Goal: Transaction & Acquisition: Purchase product/service

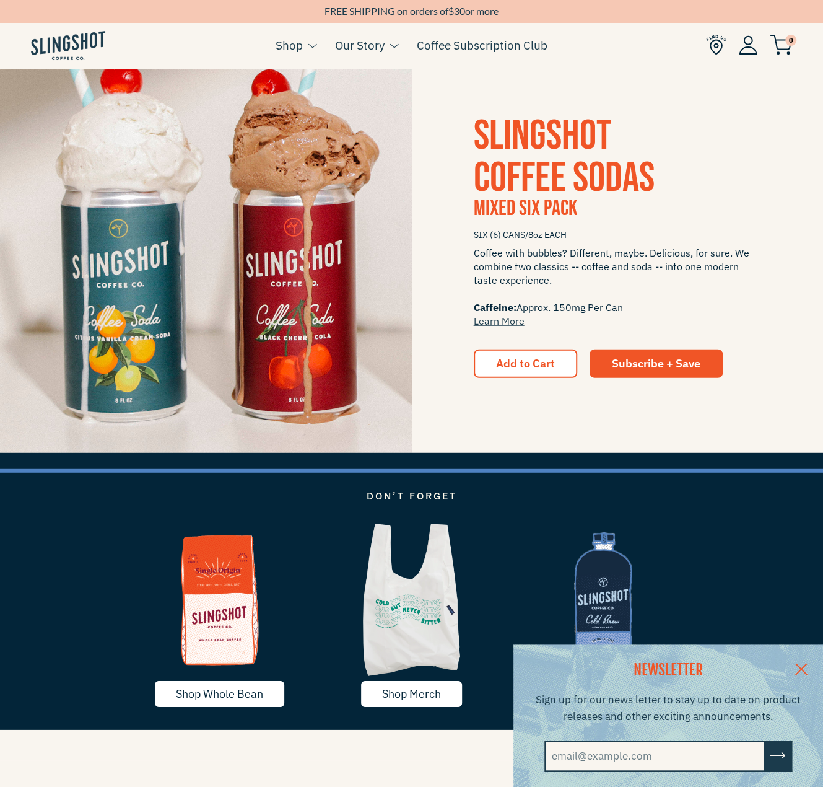
scroll to position [1487, 0]
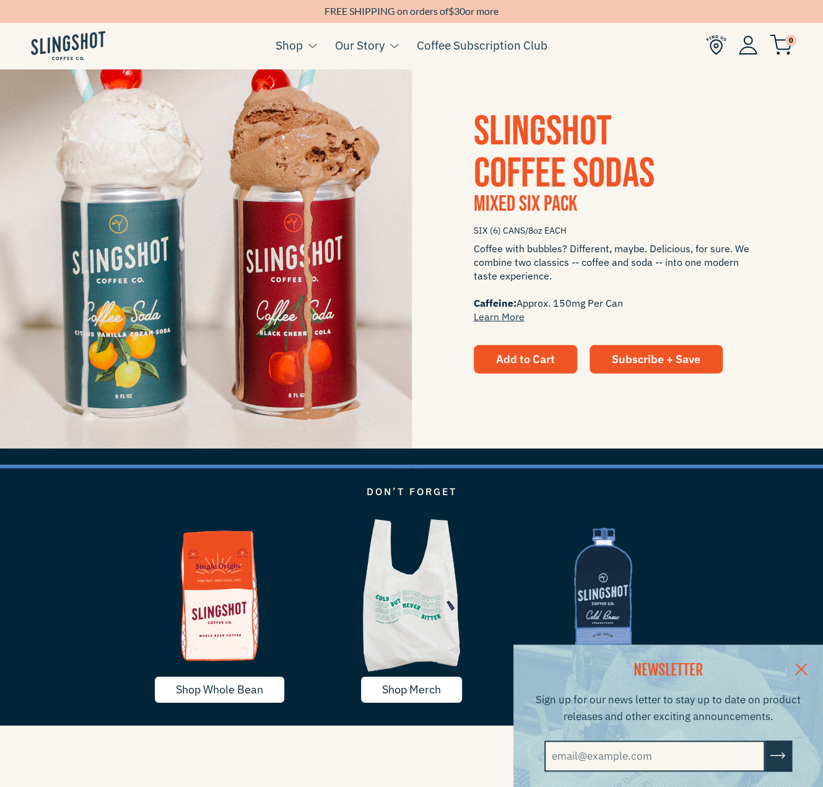
click at [498, 369] on button "Add to Cart" at bounding box center [525, 359] width 103 height 28
click at [548, 362] on span "Add to Cart" at bounding box center [525, 359] width 59 height 14
click at [545, 359] on span "Add to Cart" at bounding box center [525, 359] width 59 height 14
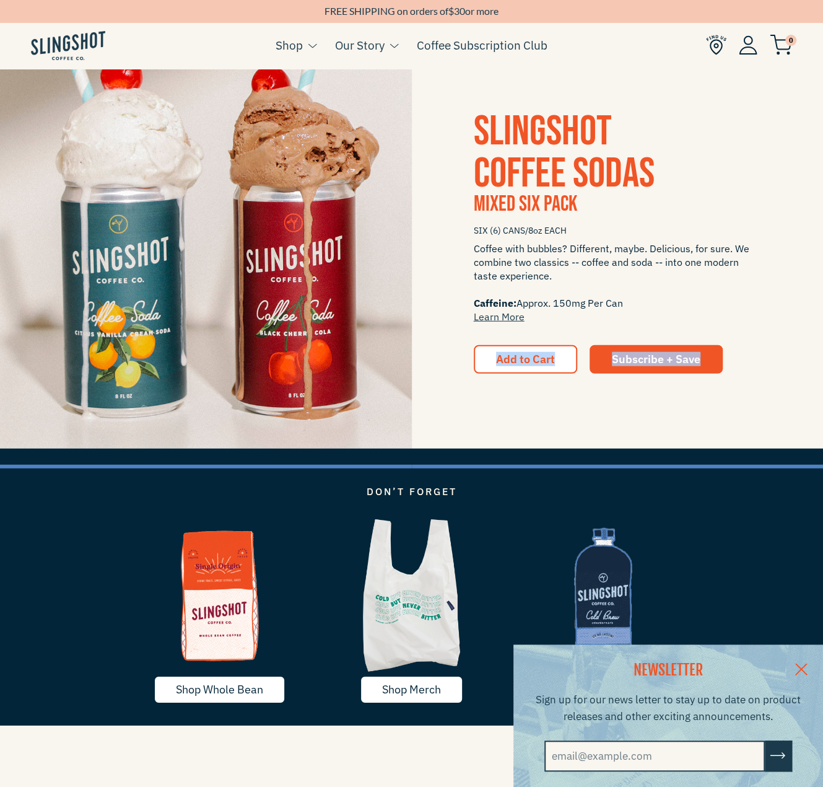
click at [550, 416] on div "SLINGSHOT COFFEE SODAS Mixed Six Pack SIX (6) CANS/8oz EACH Coffee with bubbles…" at bounding box center [411, 243] width 823 height 412
click at [545, 373] on button "Add to Cart" at bounding box center [525, 359] width 103 height 28
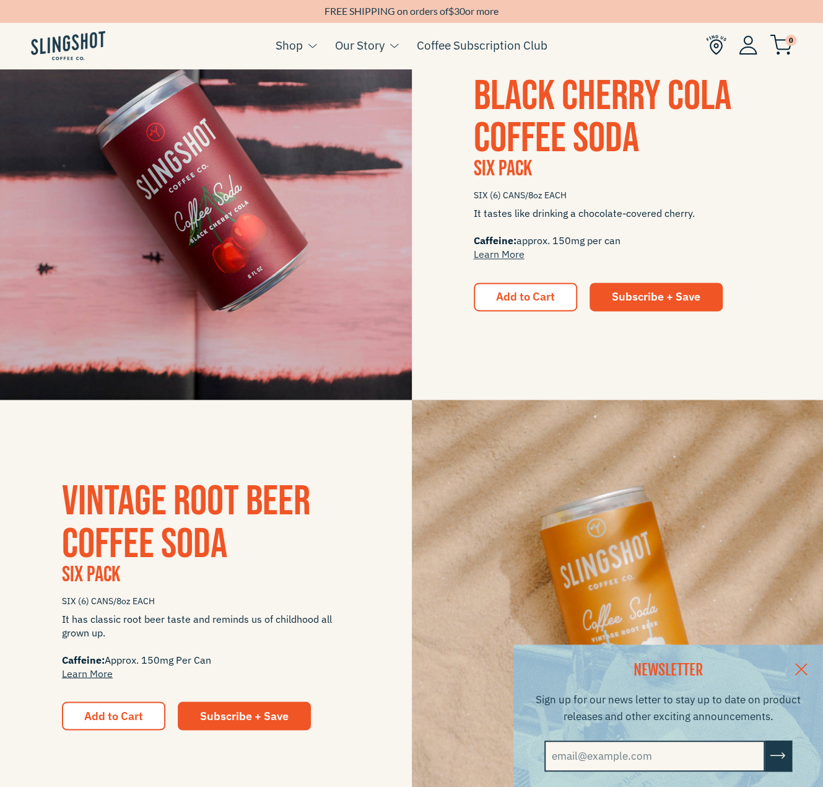
scroll to position [681, 0]
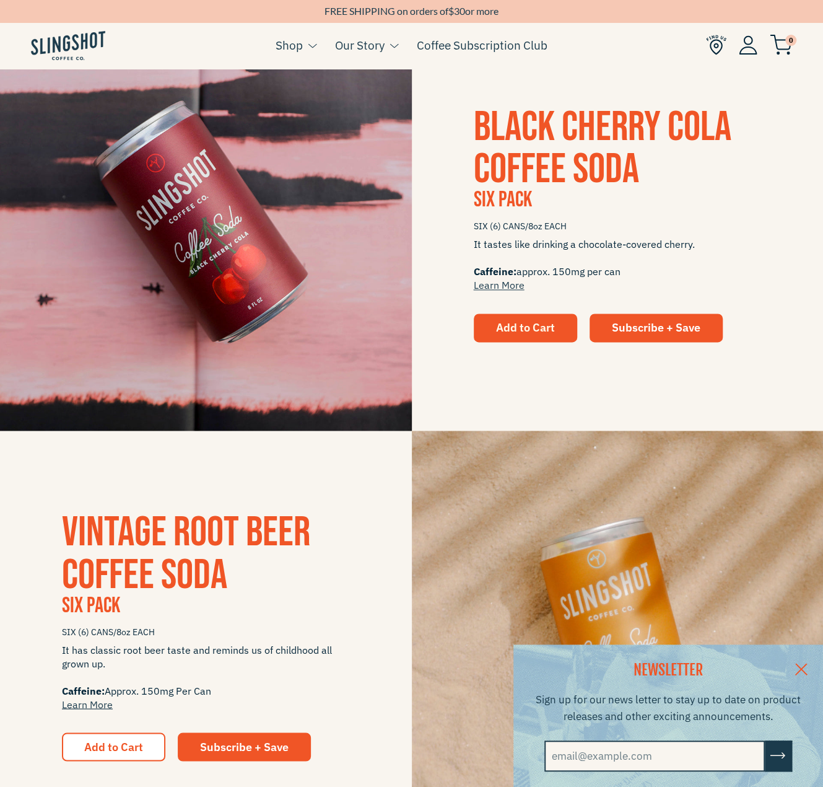
click at [553, 323] on span "Add to Cart" at bounding box center [525, 327] width 59 height 14
click at [512, 285] on link "Learn More" at bounding box center [499, 285] width 51 height 12
click at [561, 326] on button "Add to Cart" at bounding box center [525, 327] width 103 height 28
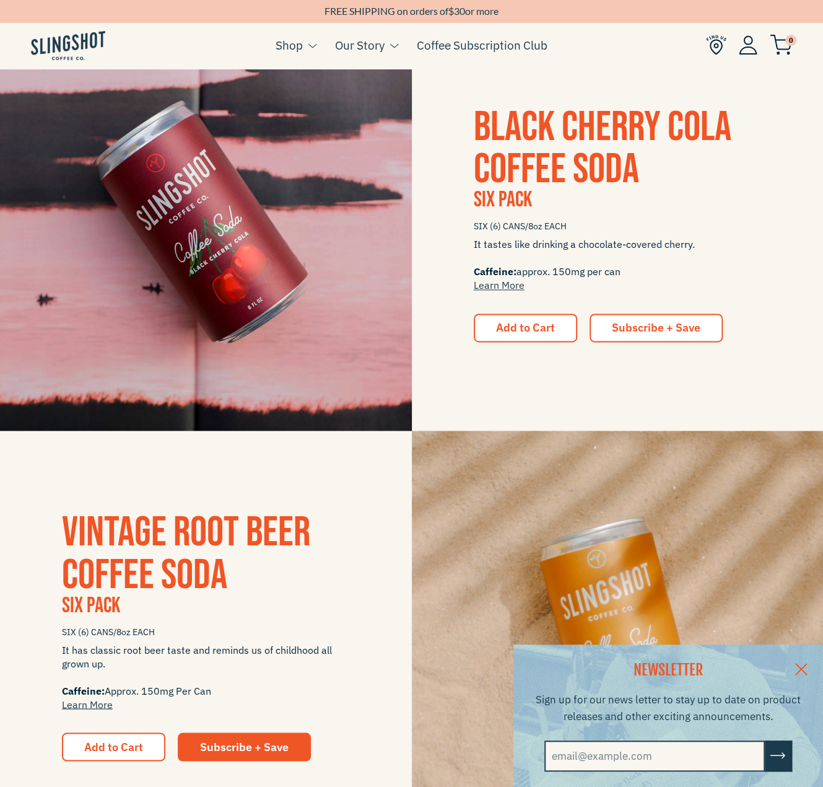
click at [643, 335] on span "Subscribe + Save" at bounding box center [656, 327] width 89 height 14
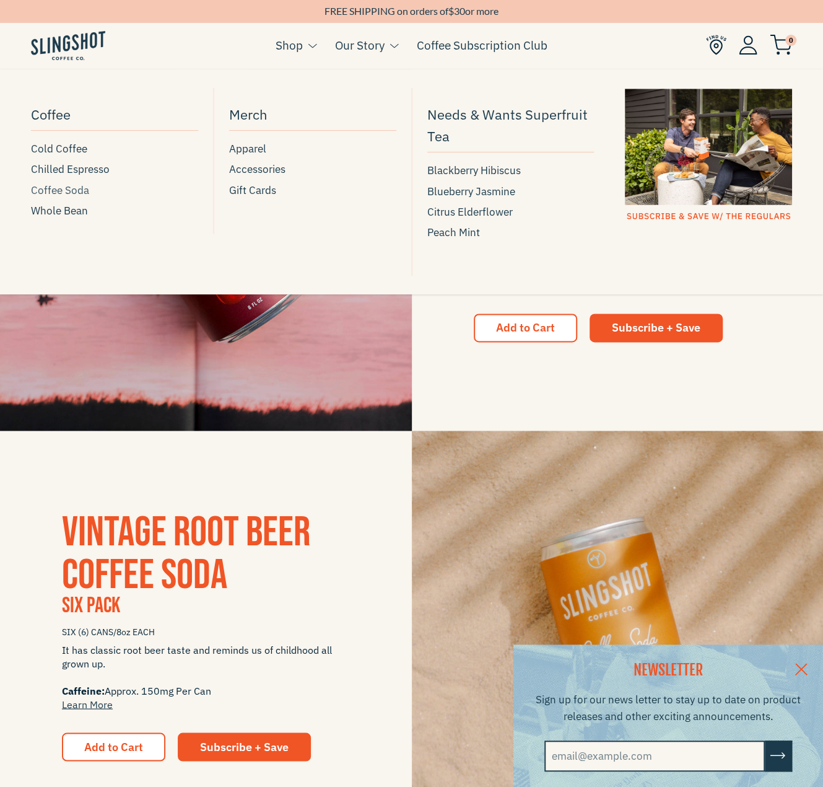
click at [57, 186] on span "Coffee Soda" at bounding box center [60, 190] width 58 height 17
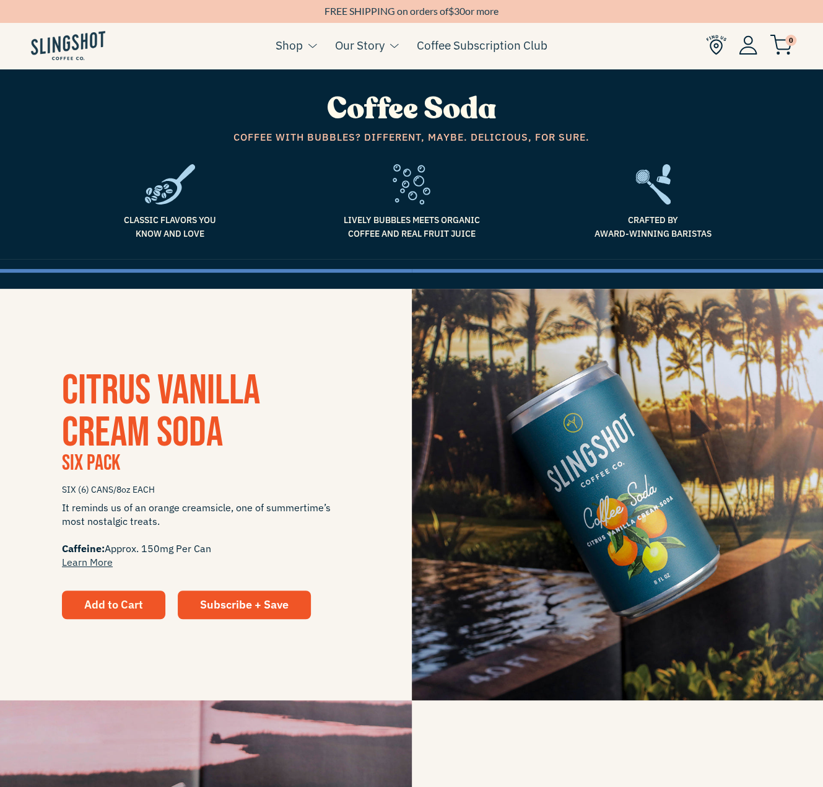
click at [129, 601] on span "Add to Cart" at bounding box center [113, 604] width 59 height 14
click at [131, 603] on span "Add to Cart" at bounding box center [113, 604] width 59 height 14
